Goal: Task Accomplishment & Management: Complete application form

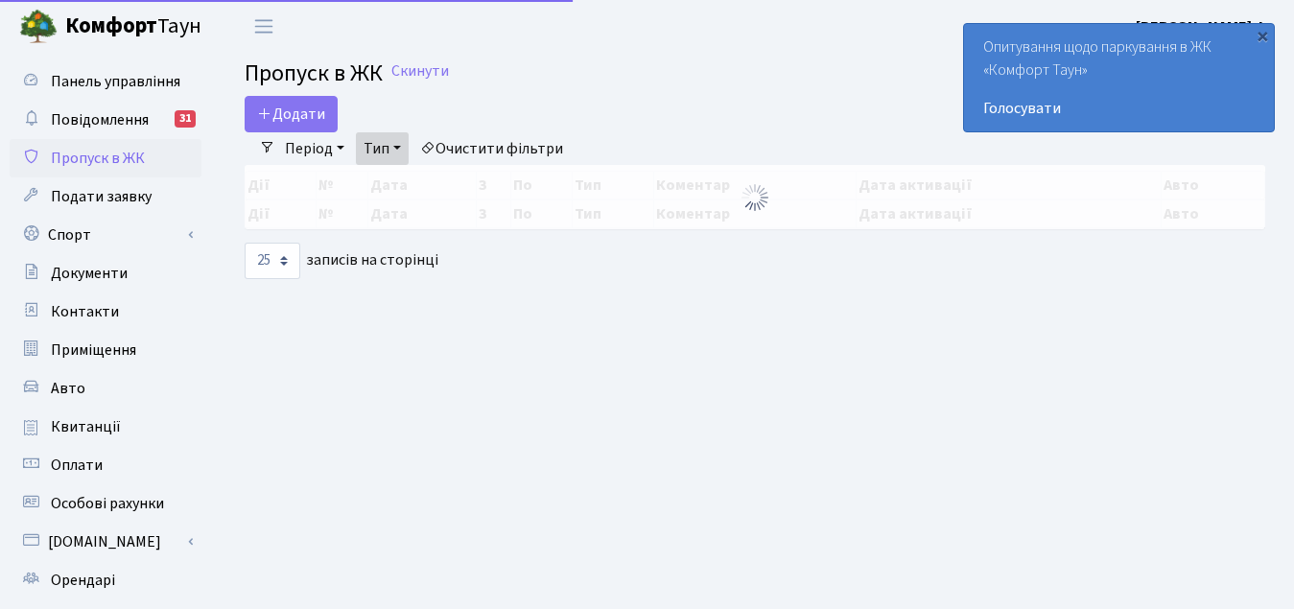
select select "25"
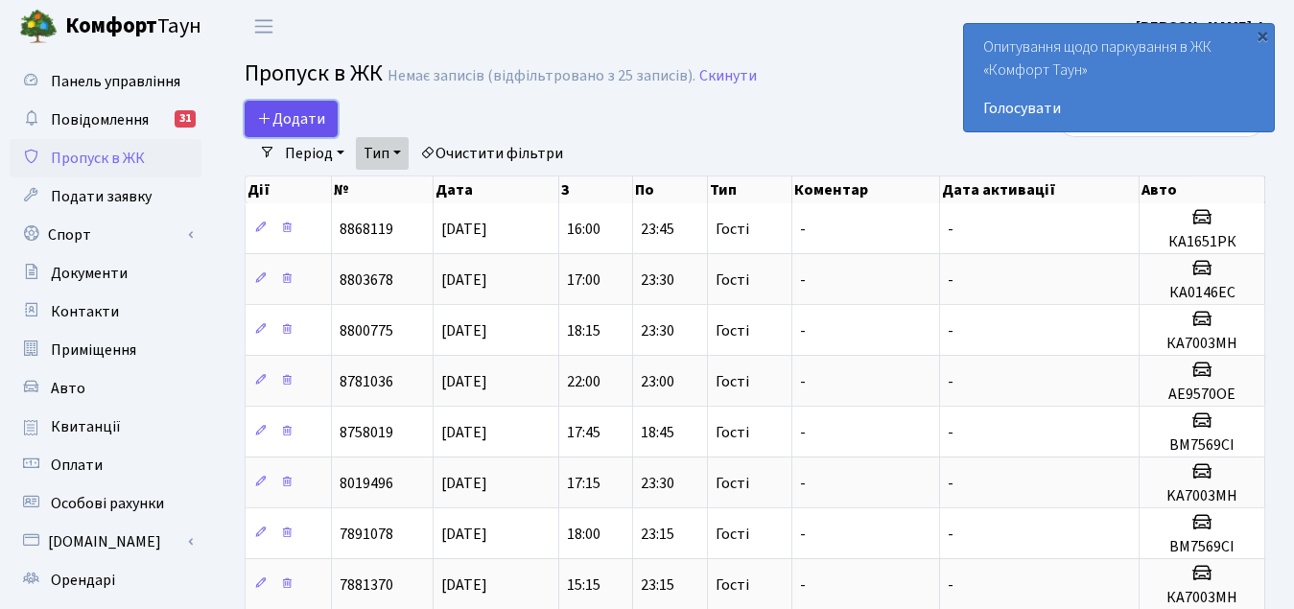
click at [299, 117] on span "Додати" at bounding box center [291, 118] width 68 height 21
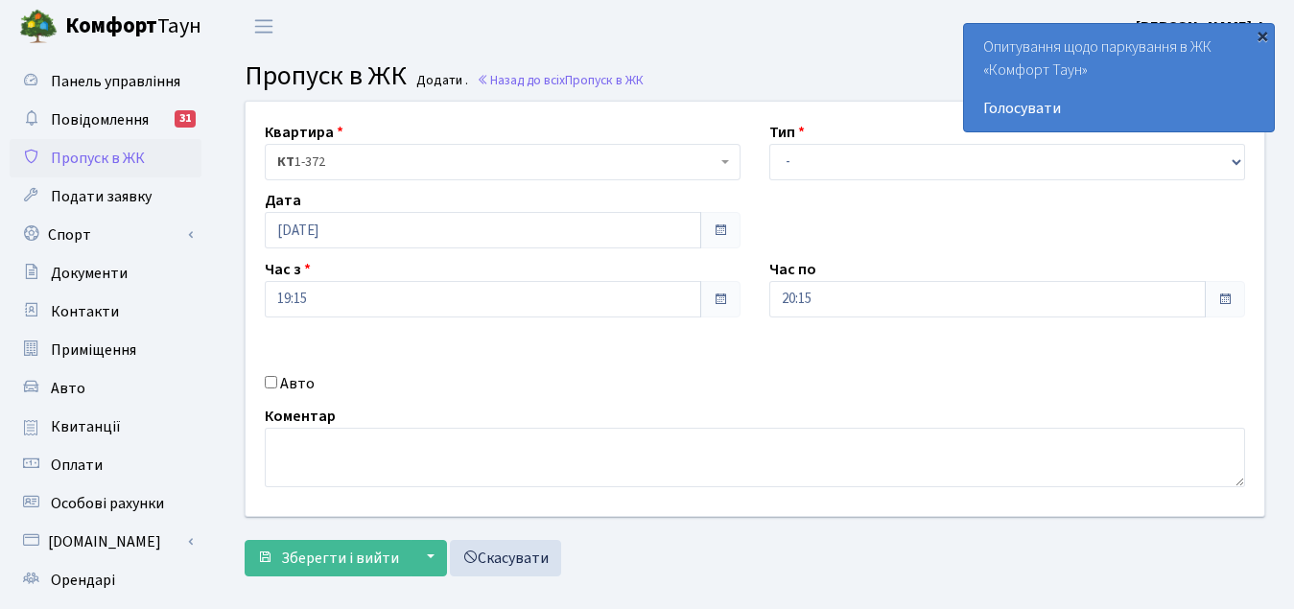
click at [1263, 37] on div "×" at bounding box center [1261, 35] width 19 height 19
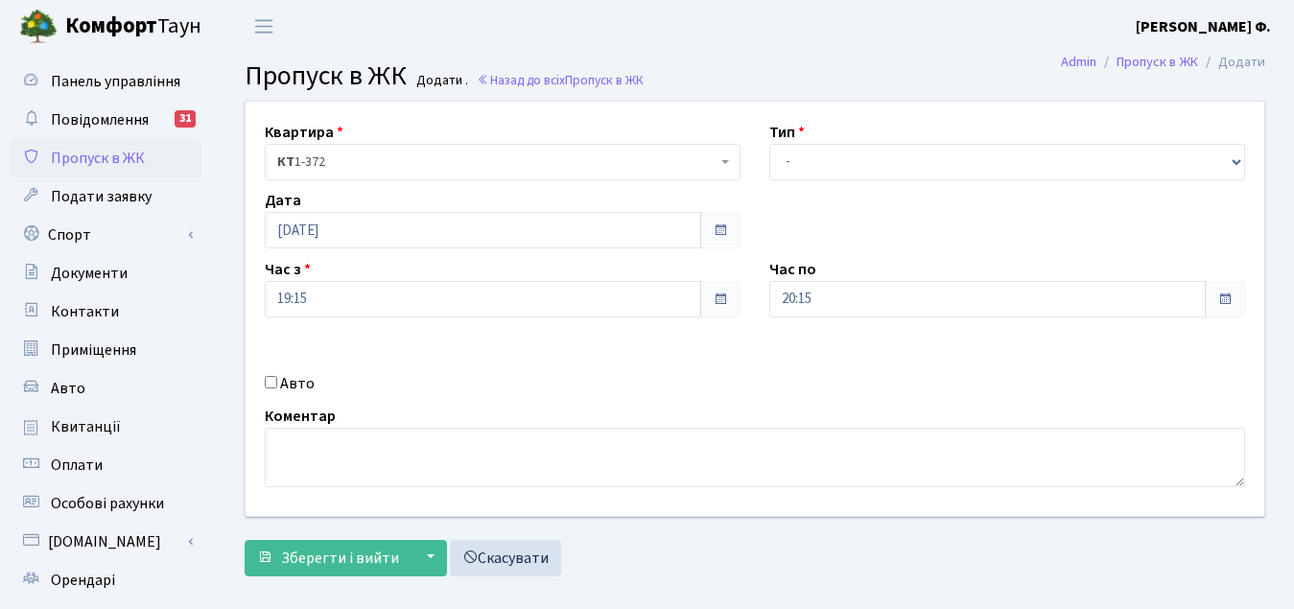
click at [269, 386] on input "Авто" at bounding box center [271, 382] width 12 height 12
checkbox input "true"
click at [1234, 165] on select "- Доставка Таксі Гості Сервіс" at bounding box center [1007, 162] width 476 height 36
select select "3"
click at [769, 144] on select "- Доставка Таксі Гості Сервіс" at bounding box center [1007, 162] width 476 height 36
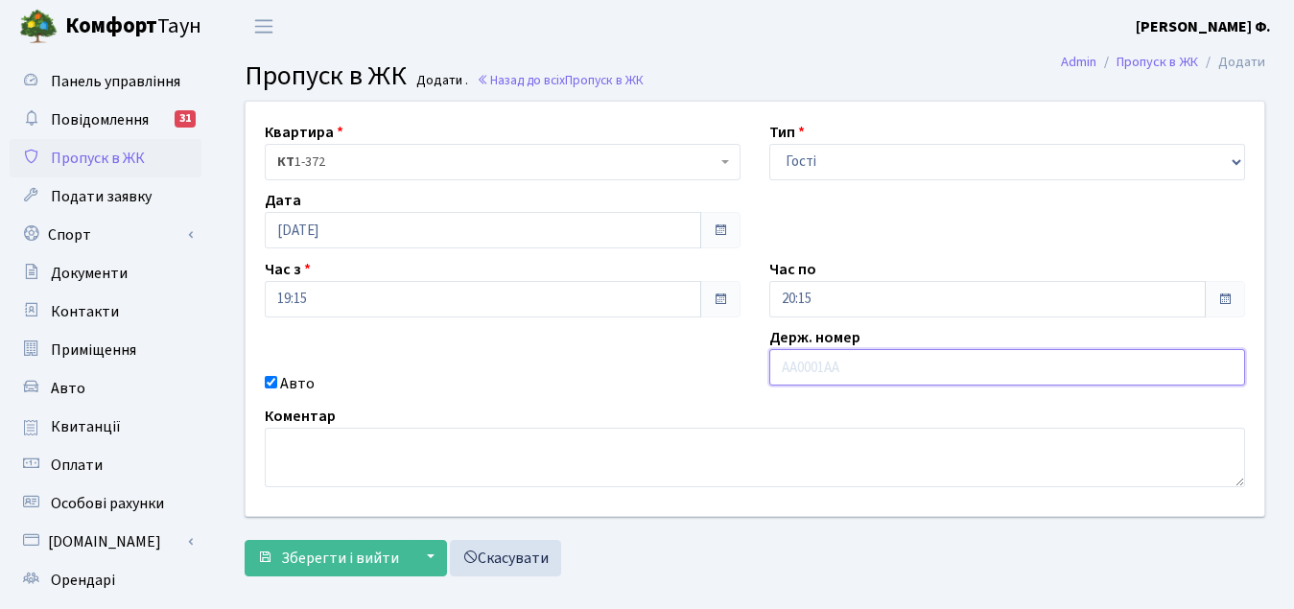
click at [853, 368] on input "text" at bounding box center [1007, 367] width 476 height 36
type input "КА7003МН"
click at [1222, 300] on span at bounding box center [1224, 299] width 15 height 15
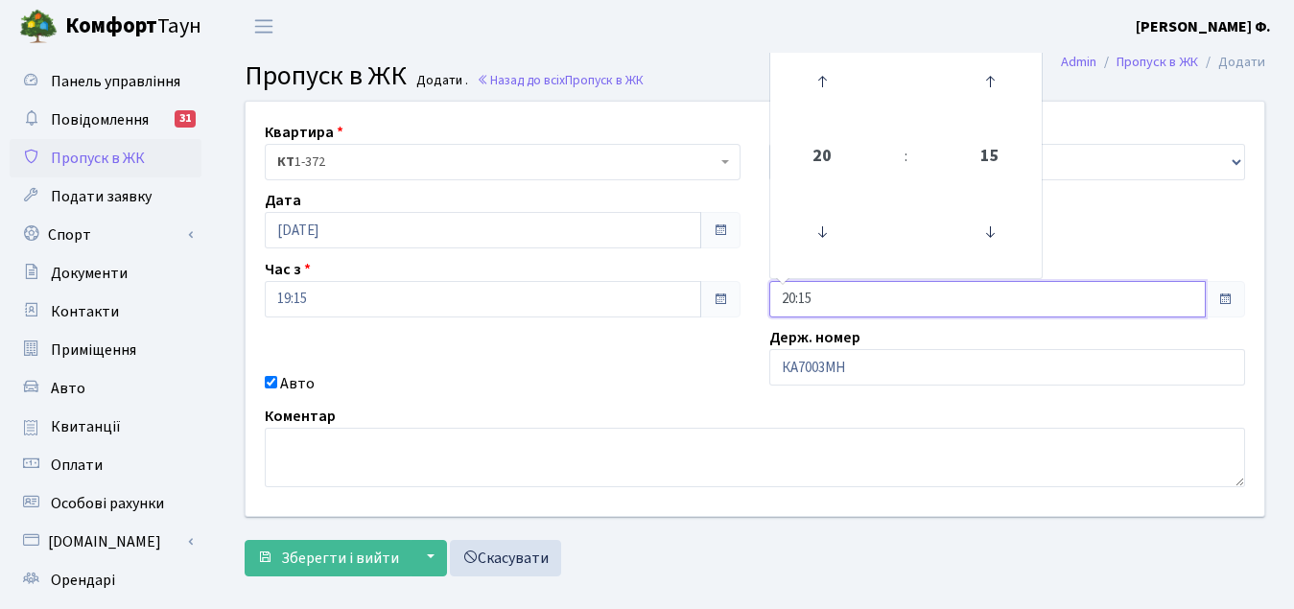
click at [1142, 299] on input "20:15" at bounding box center [987, 299] width 436 height 36
click at [821, 232] on icon at bounding box center [822, 232] width 52 height 52
click at [822, 232] on icon at bounding box center [822, 232] width 52 height 52
click at [820, 83] on icon at bounding box center [822, 82] width 52 height 52
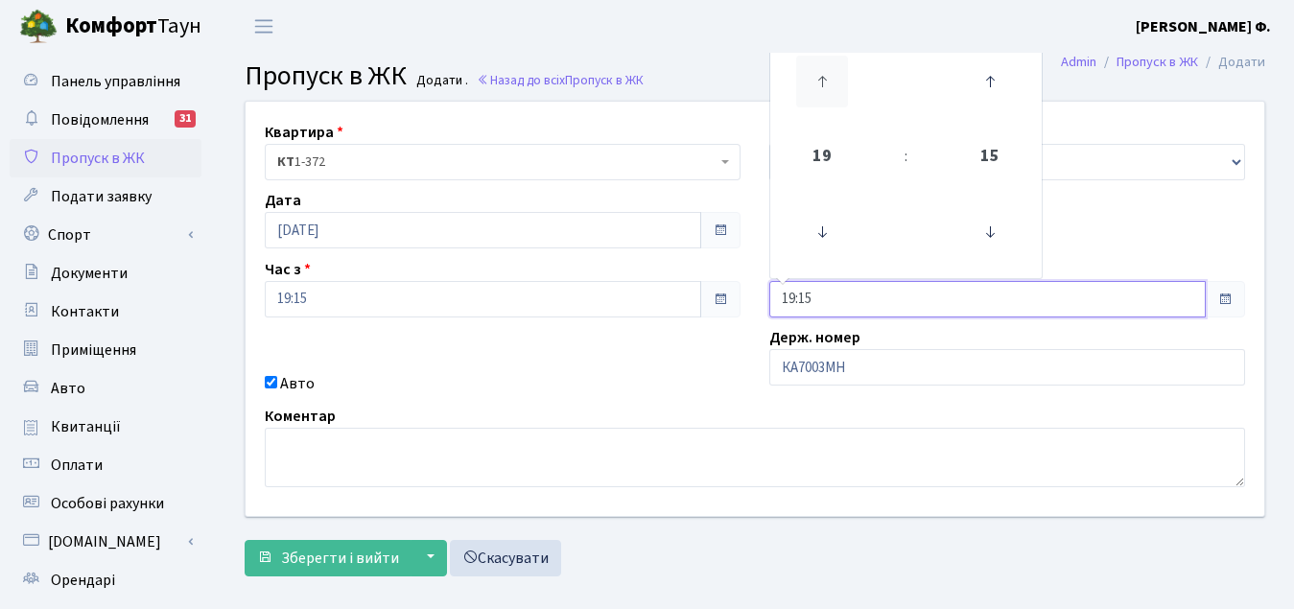
type input "20:15"
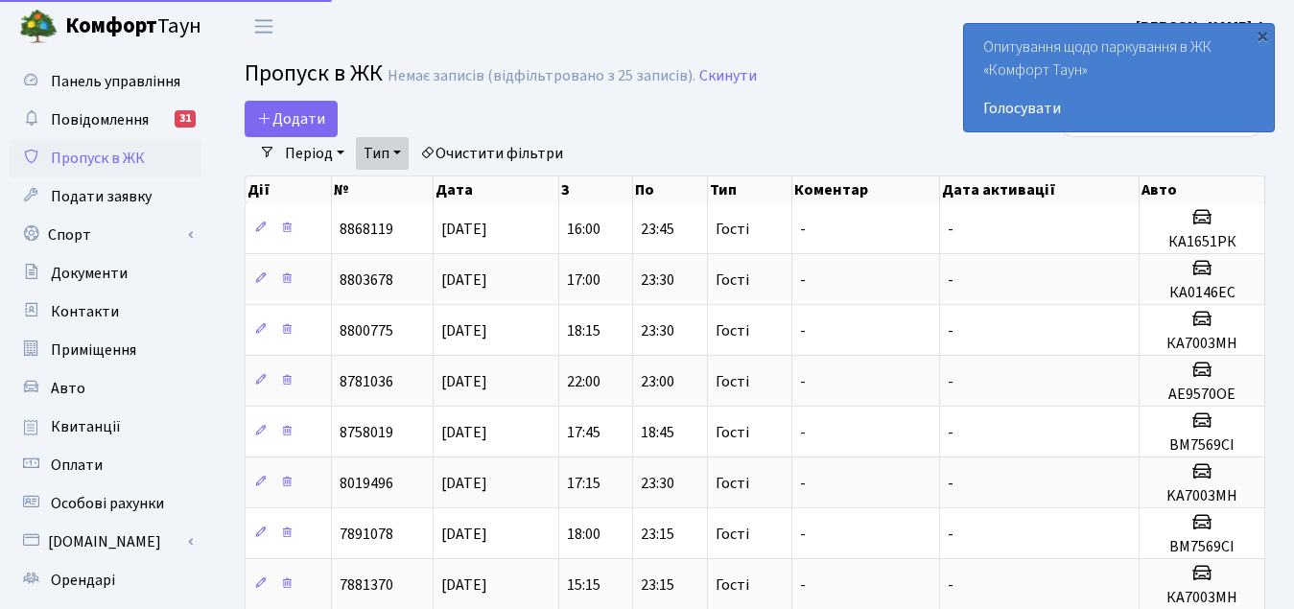
select select "25"
click at [1262, 35] on div "×" at bounding box center [1261, 35] width 19 height 19
